Goal: Navigation & Orientation: Go to known website

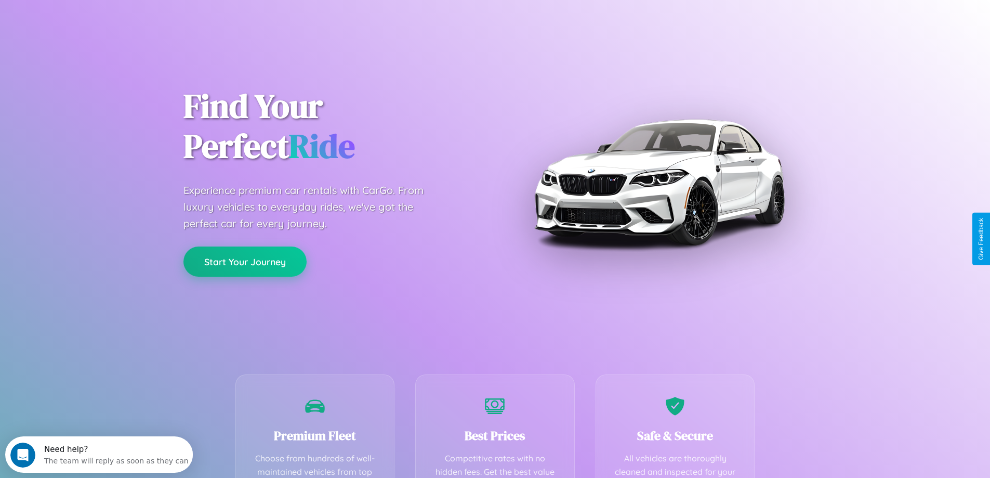
click at [245, 262] on button "Start Your Journey" at bounding box center [245, 261] width 123 height 30
click at [245, 261] on button "Start Your Journey" at bounding box center [245, 261] width 123 height 30
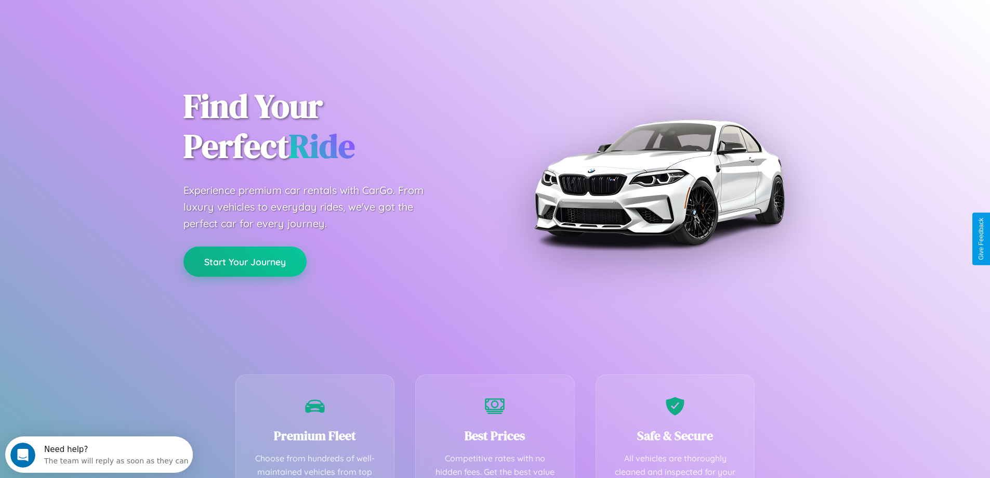
click at [245, 261] on button "Start Your Journey" at bounding box center [245, 261] width 123 height 30
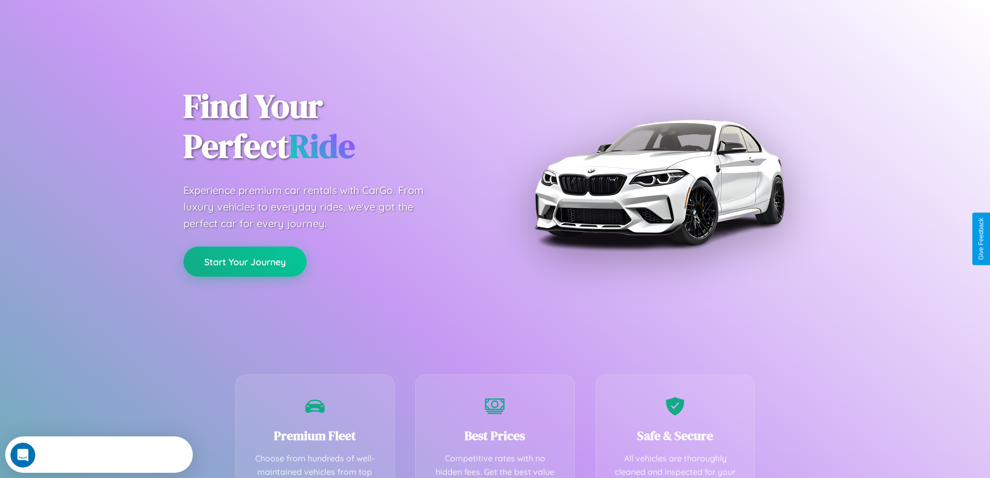
click at [245, 261] on button "Start Your Journey" at bounding box center [245, 261] width 123 height 30
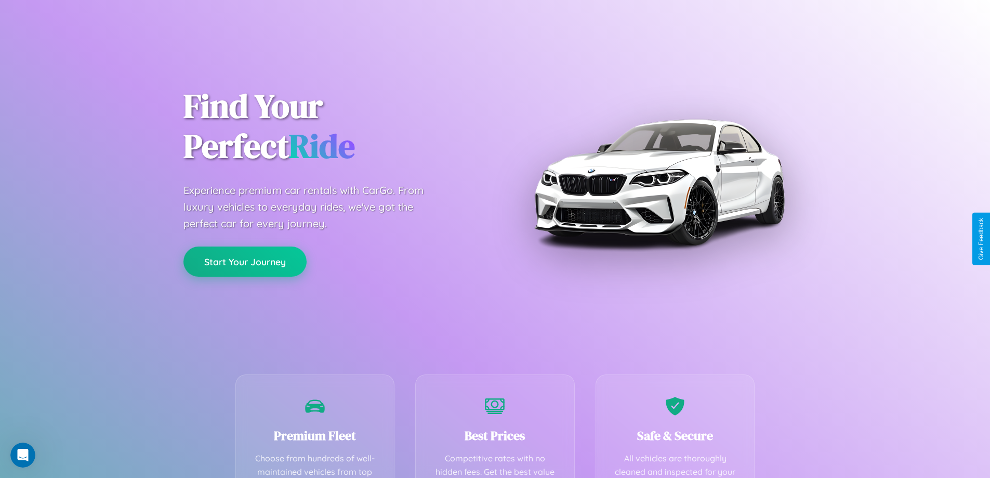
click at [245, 261] on button "Start Your Journey" at bounding box center [245, 261] width 123 height 30
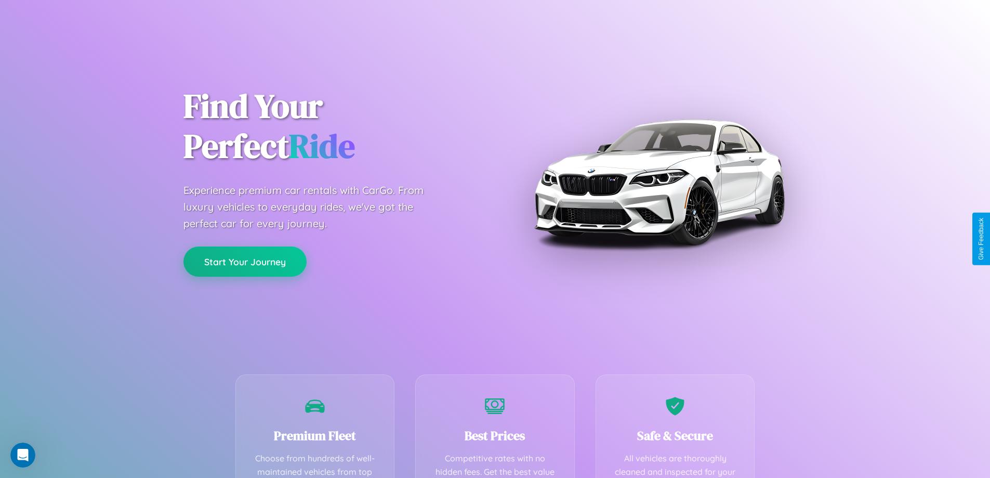
click at [245, 261] on button "Start Your Journey" at bounding box center [245, 261] width 123 height 30
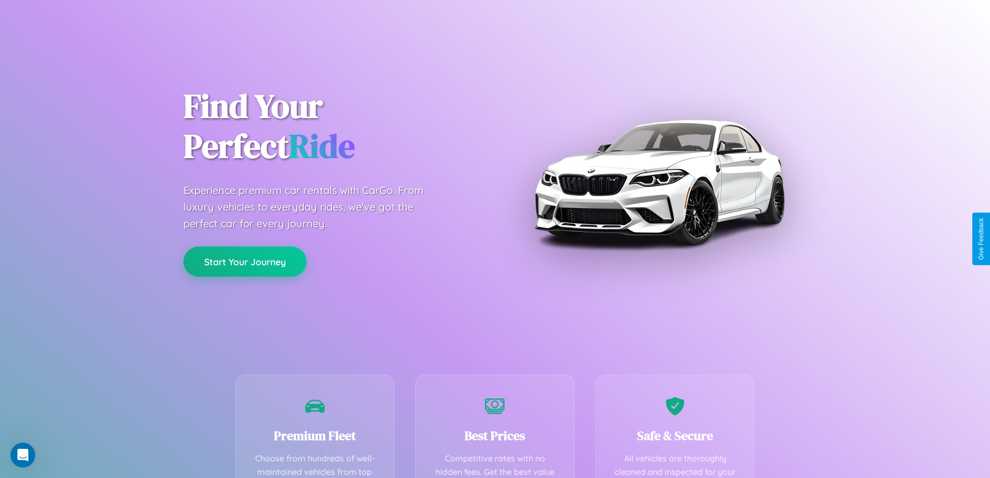
click at [245, 261] on button "Start Your Journey" at bounding box center [245, 261] width 123 height 30
